Goal: Task Accomplishment & Management: Manage account settings

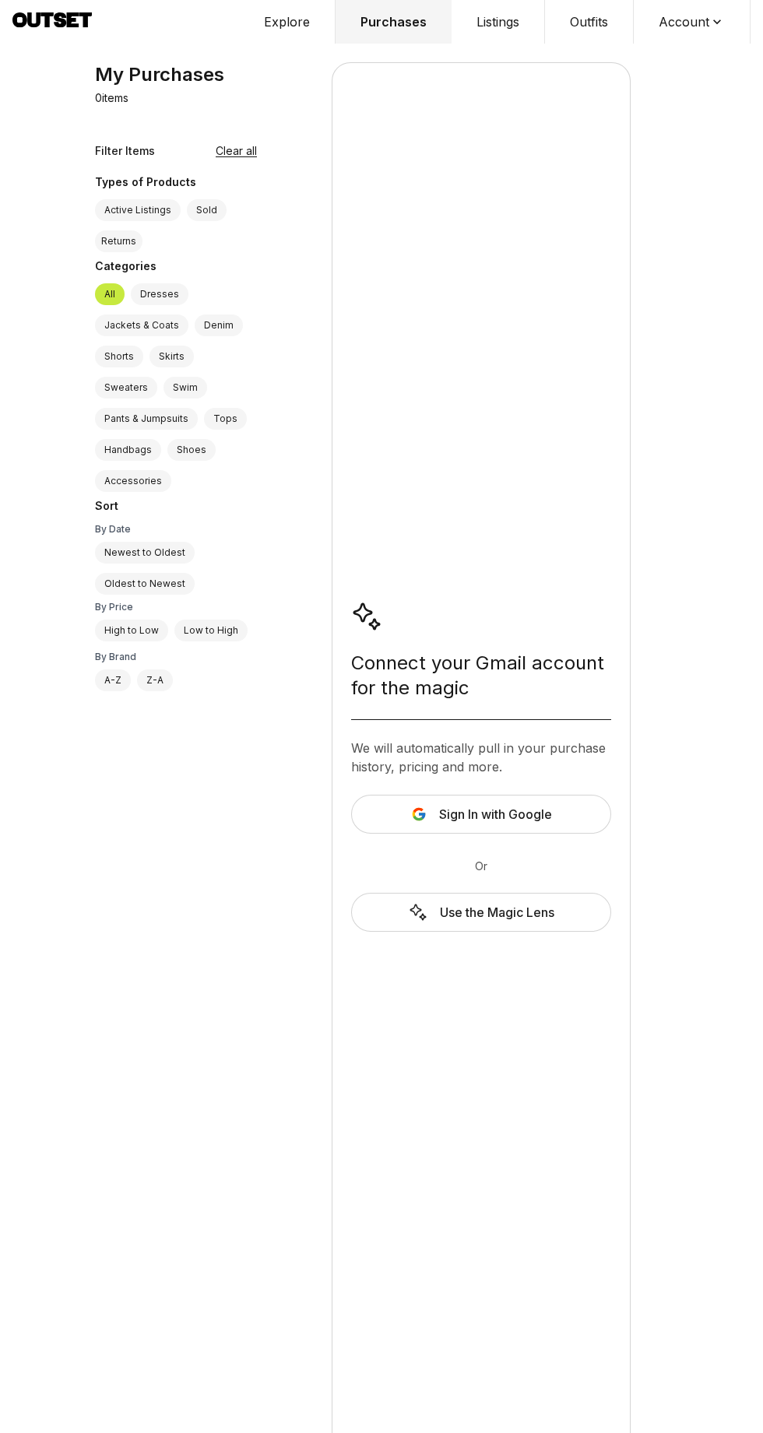
click at [717, 22] on icon at bounding box center [717, 22] width 16 height 16
click at [408, 1113] on div "Connect your Gmail account for the magic We will automatically pull in your pur…" at bounding box center [481, 766] width 299 height 1408
click at [550, 819] on span "Sign In with Google" at bounding box center [495, 814] width 113 height 19
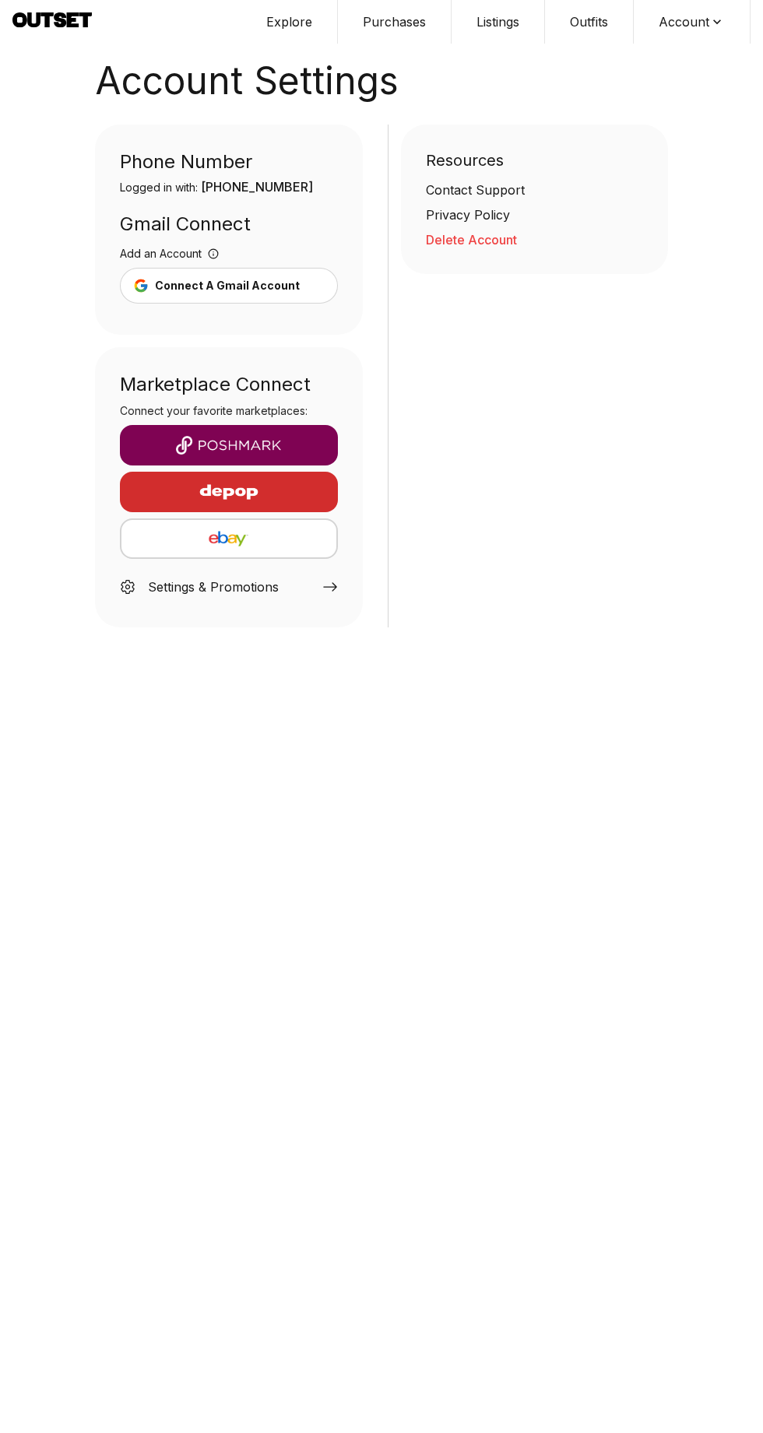
click at [247, 539] on img "button" at bounding box center [229, 538] width 190 height 19
